Goal: Task Accomplishment & Management: Manage account settings

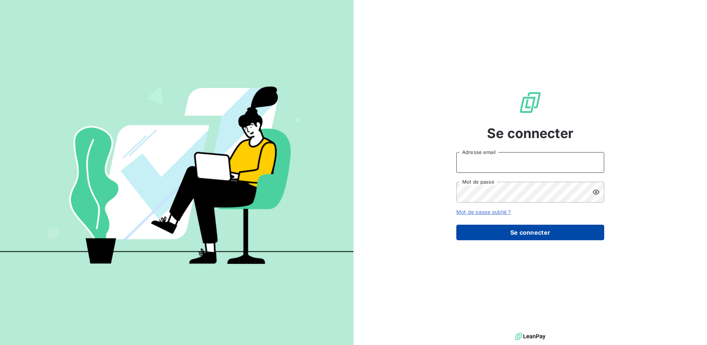
type input "[EMAIL_ADDRESS][DOMAIN_NAME]"
click at [491, 226] on button "Se connecter" at bounding box center [530, 232] width 148 height 16
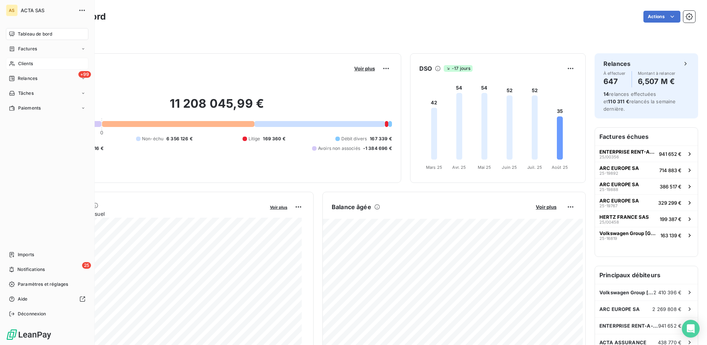
click at [30, 63] on span "Clients" at bounding box center [25, 63] width 15 height 7
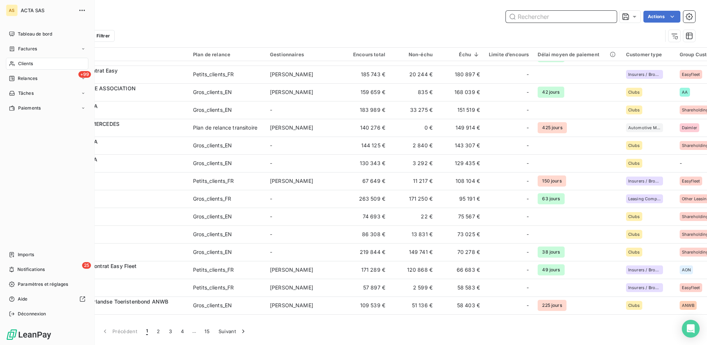
scroll to position [444, 0]
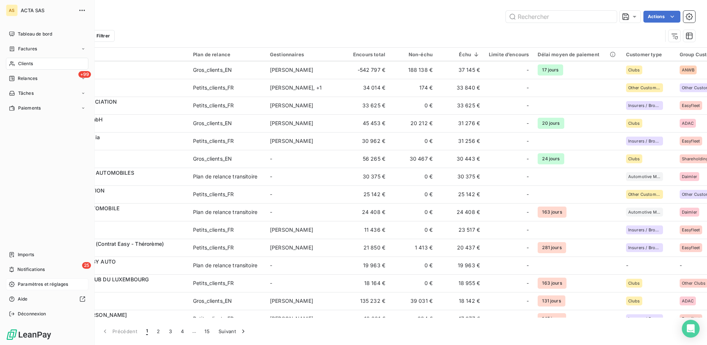
click at [33, 283] on span "Paramètres et réglages" at bounding box center [43, 284] width 50 height 7
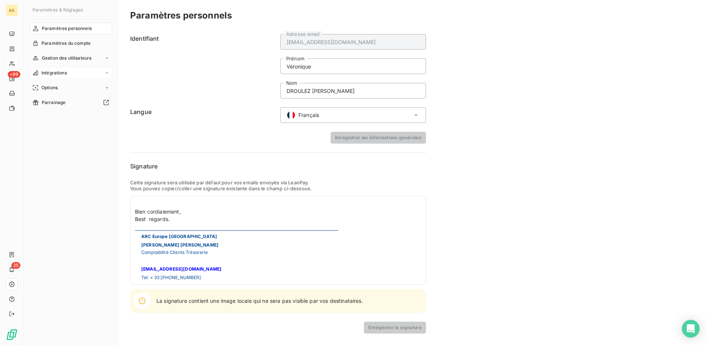
click at [56, 77] on div "Intégrations" at bounding box center [71, 73] width 82 height 12
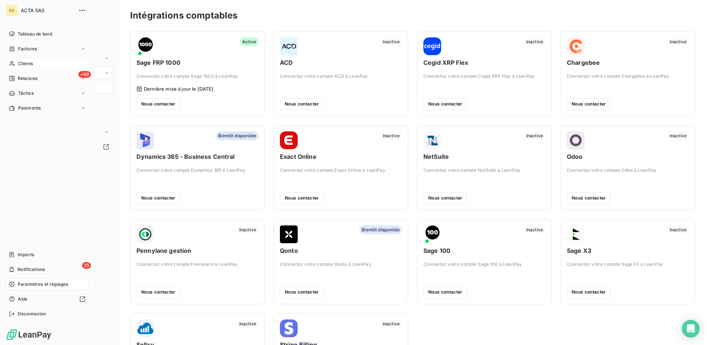
click at [31, 61] on span "Clients" at bounding box center [25, 63] width 15 height 7
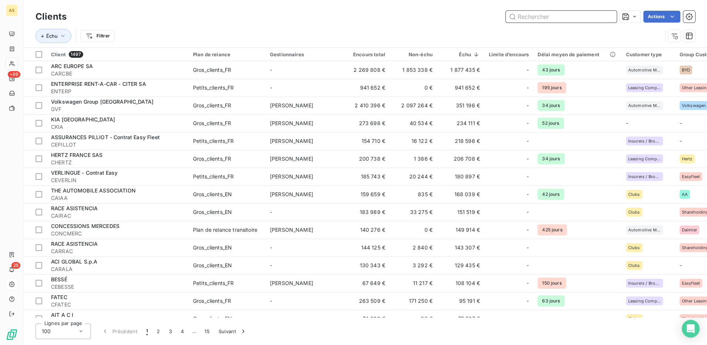
click at [540, 20] on input "text" at bounding box center [561, 17] width 111 height 12
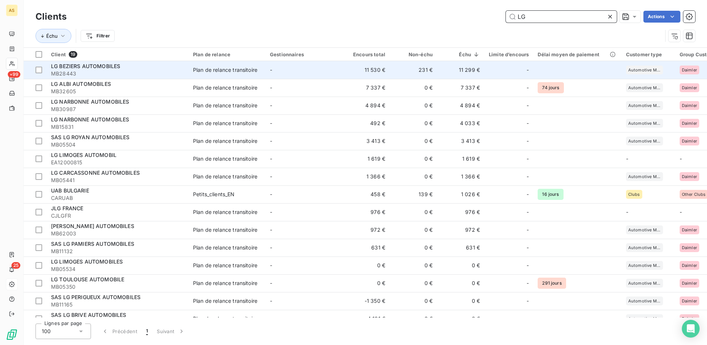
type input "LG"
click at [194, 70] on div "Plan de relance transitoire" at bounding box center [225, 69] width 64 height 7
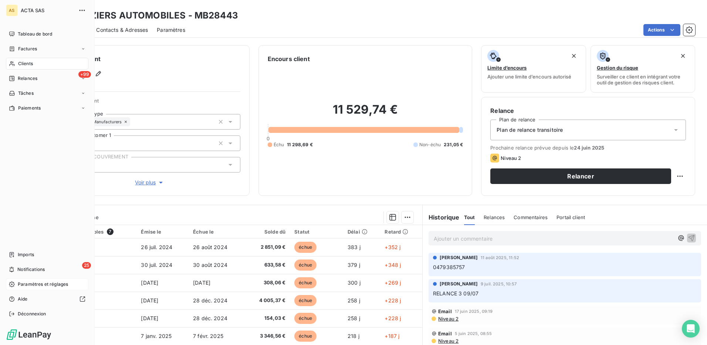
click at [27, 64] on span "Clients" at bounding box center [25, 63] width 15 height 7
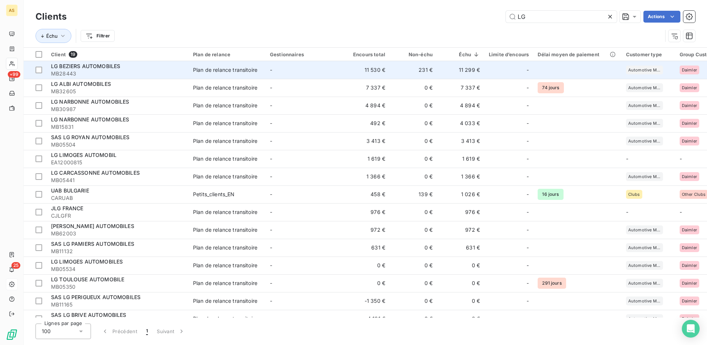
click at [430, 70] on td "231 €" at bounding box center [413, 70] width 47 height 18
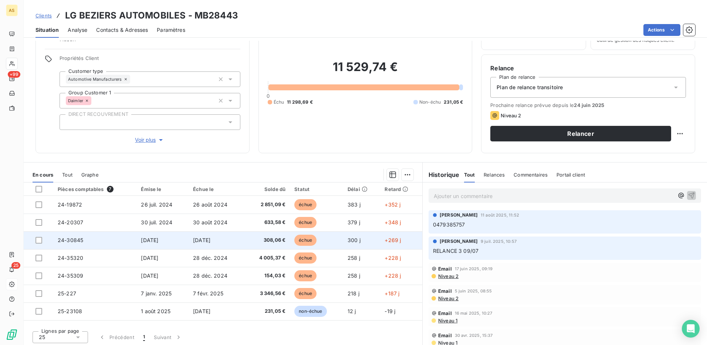
scroll to position [45, 0]
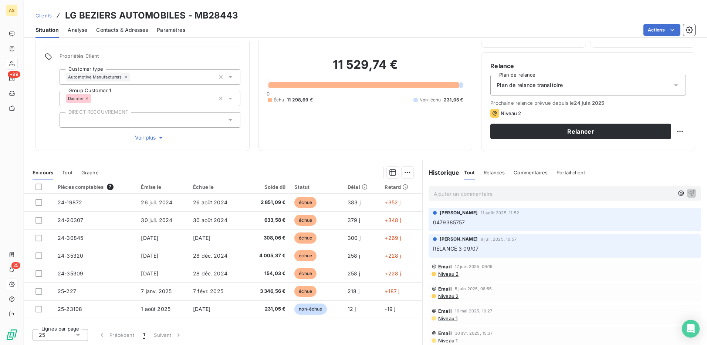
click at [130, 28] on span "Contacts & Adresses" at bounding box center [122, 29] width 52 height 7
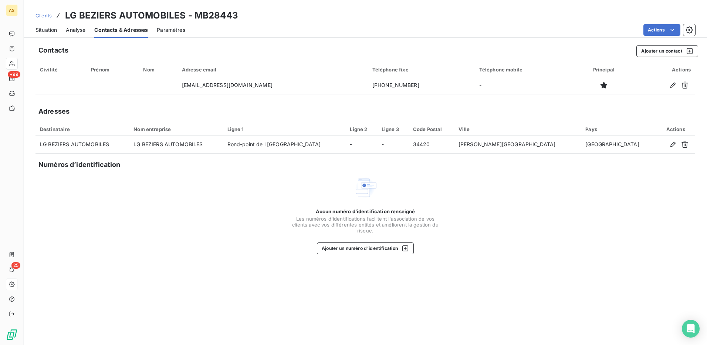
click at [46, 30] on span "Situation" at bounding box center [45, 29] width 21 height 7
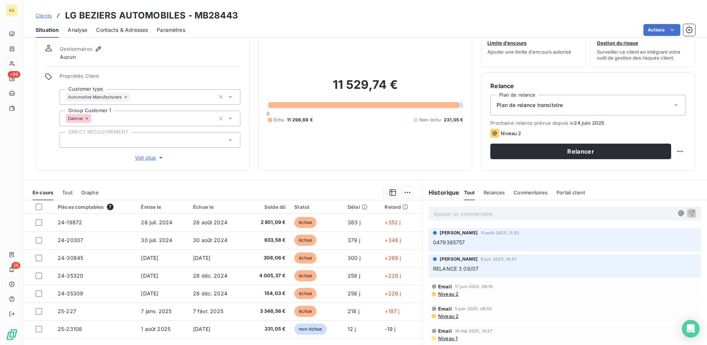
scroll to position [37, 0]
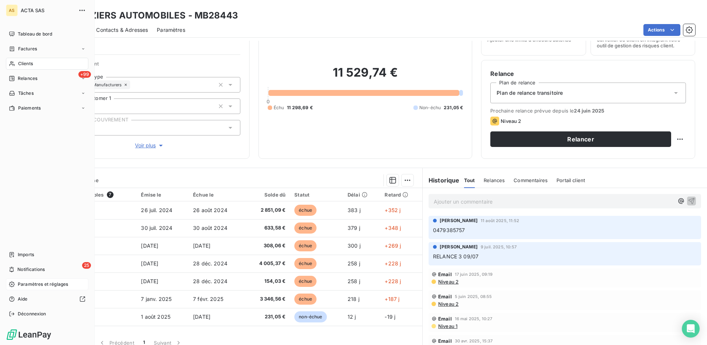
click at [20, 63] on span "Clients" at bounding box center [25, 63] width 15 height 7
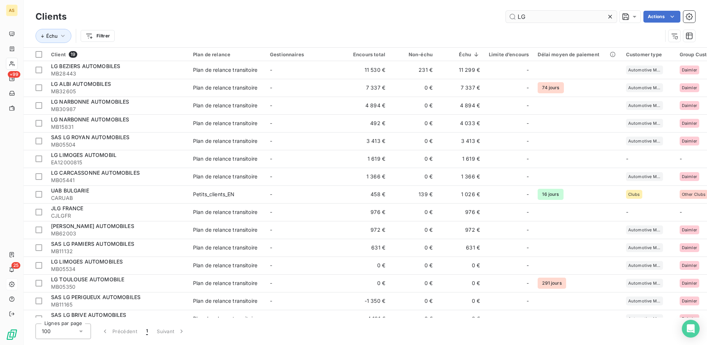
drag, startPoint x: 540, startPoint y: 17, endPoint x: 517, endPoint y: 14, distance: 22.8
click at [517, 14] on input "LG" at bounding box center [561, 17] width 111 height 12
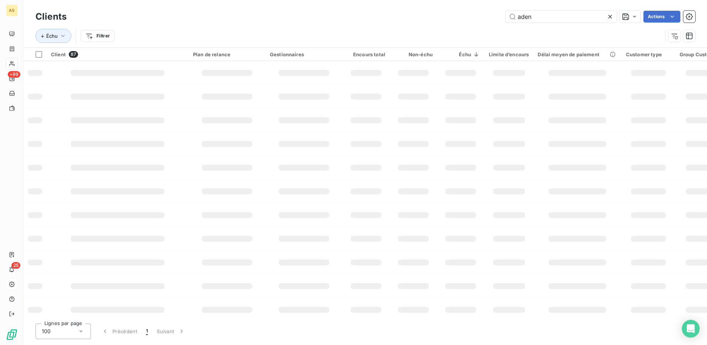
type input "aden"
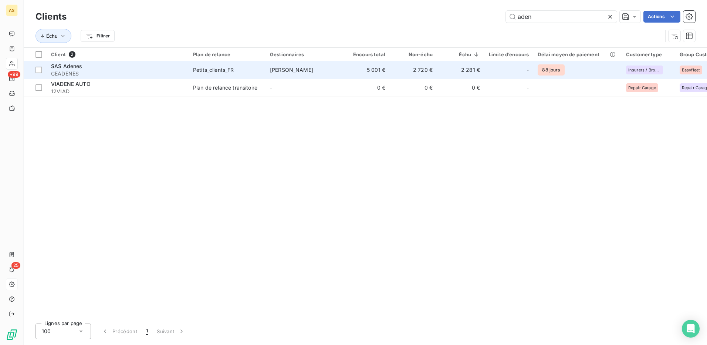
click at [273, 73] on td "[PERSON_NAME]" at bounding box center [303, 70] width 77 height 18
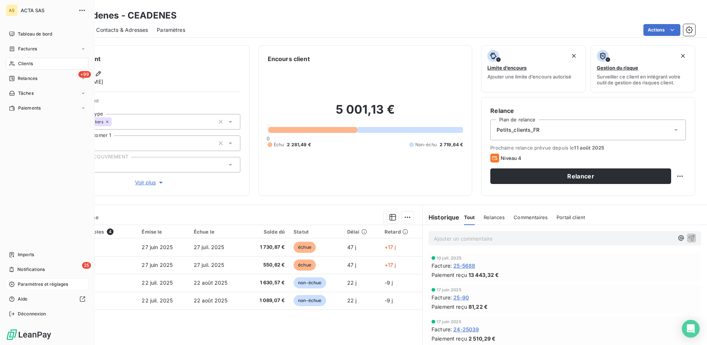
click at [28, 65] on span "Clients" at bounding box center [25, 63] width 15 height 7
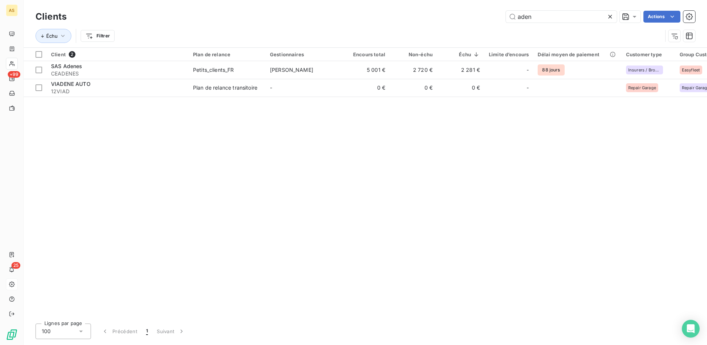
click at [504, 18] on div "aden Actions" at bounding box center [385, 17] width 620 height 12
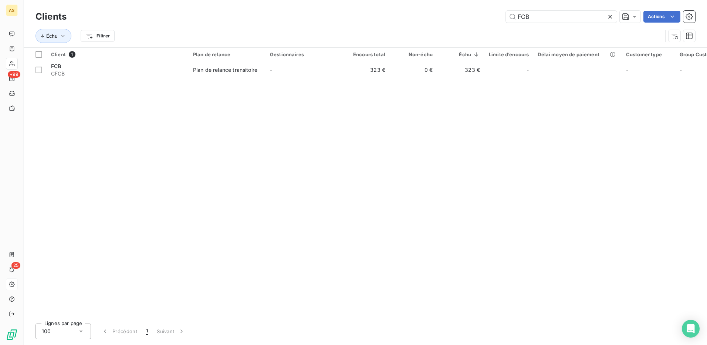
type input "FCB"
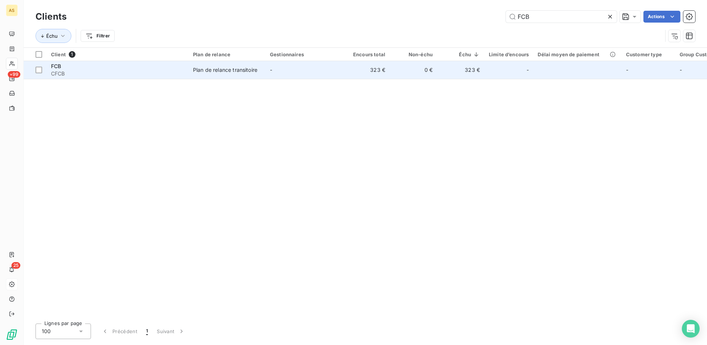
click at [268, 67] on td "-" at bounding box center [303, 70] width 77 height 18
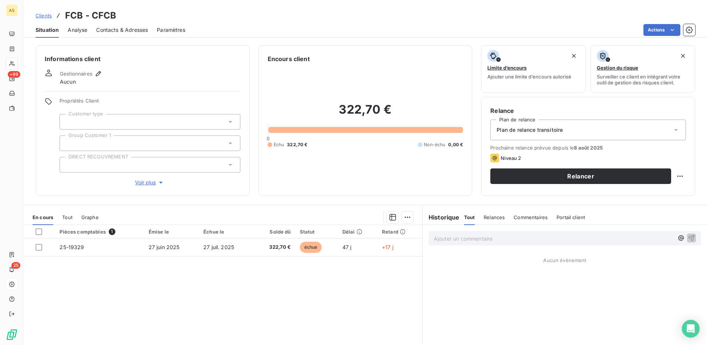
click at [126, 33] on span "Contacts & Adresses" at bounding box center [122, 29] width 52 height 7
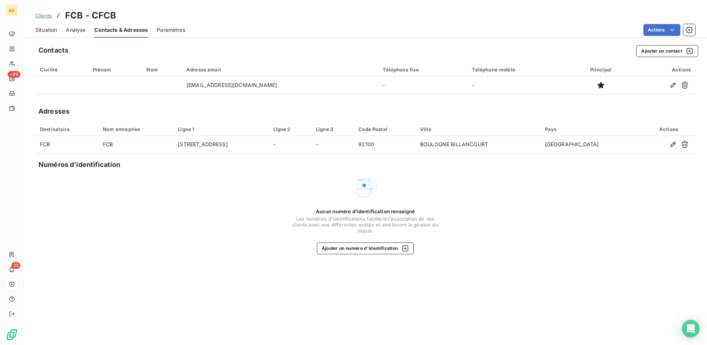
click at [56, 31] on span "Situation" at bounding box center [45, 29] width 21 height 7
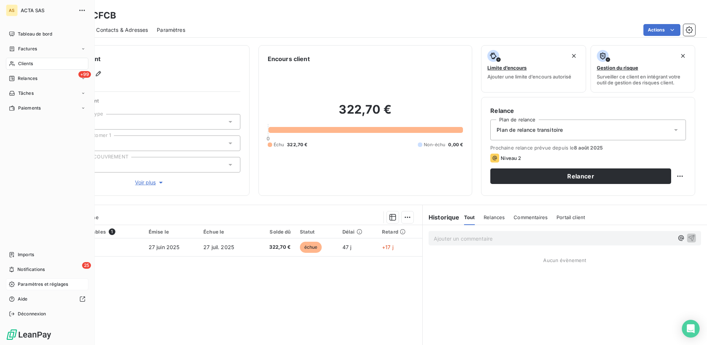
click at [27, 64] on span "Clients" at bounding box center [25, 63] width 15 height 7
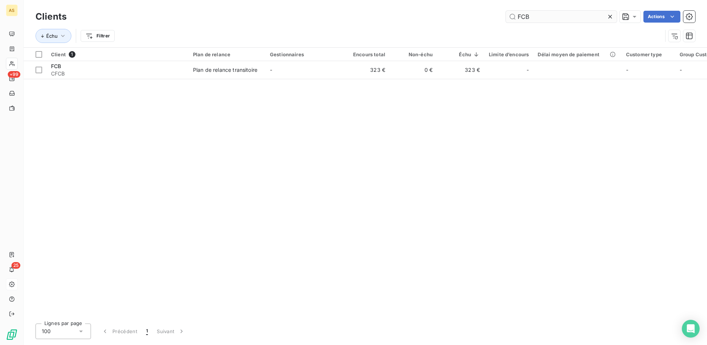
drag, startPoint x: 531, startPoint y: 16, endPoint x: 505, endPoint y: 19, distance: 25.8
click at [506, 19] on input "FCB" at bounding box center [561, 17] width 111 height 12
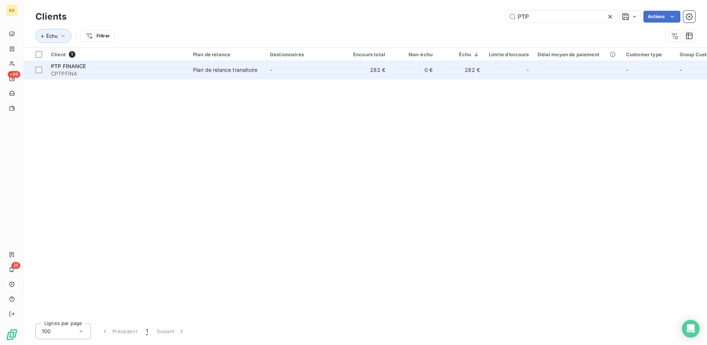
type input "PTP"
click at [210, 70] on div "Plan de relance transitoire" at bounding box center [225, 69] width 64 height 7
